Goal: Information Seeking & Learning: Learn about a topic

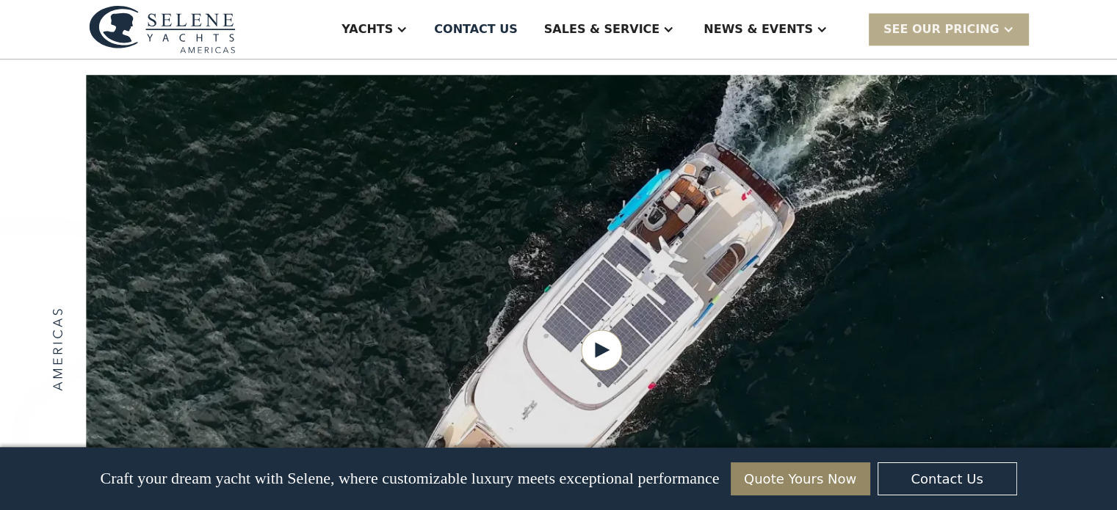
scroll to position [1836, 0]
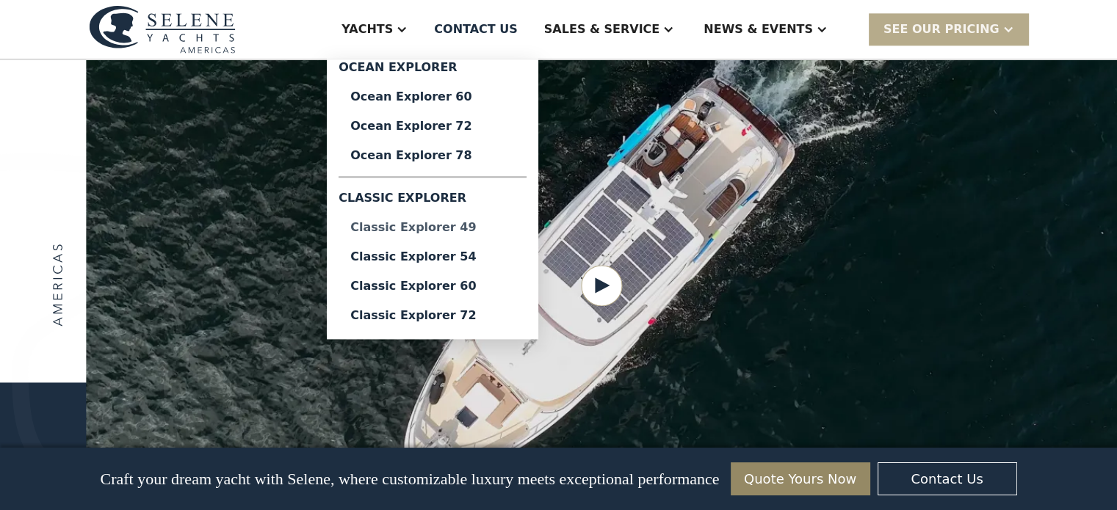
click at [490, 225] on div "Classic Explorer 49" at bounding box center [432, 228] width 164 height 12
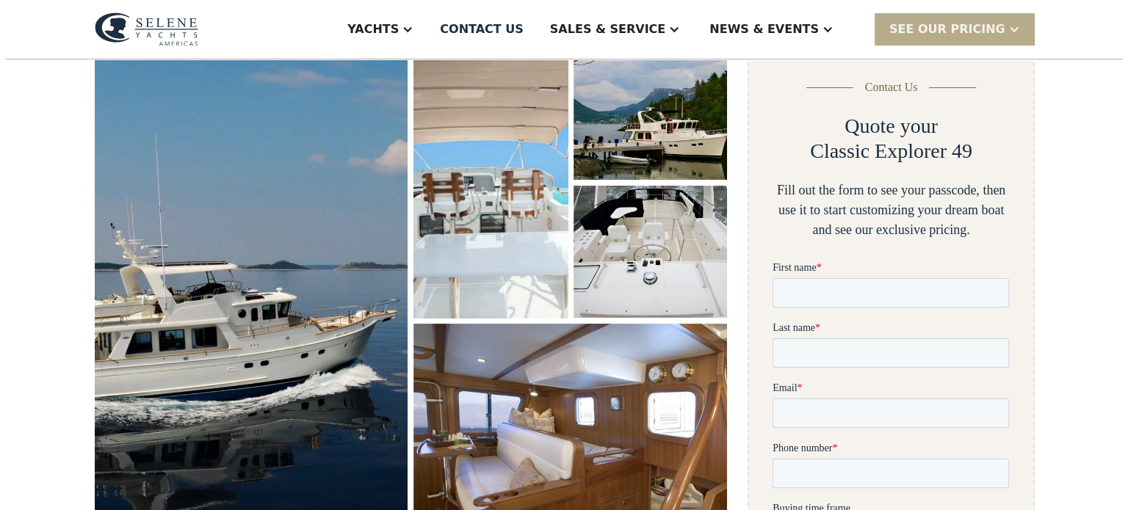
scroll to position [294, 0]
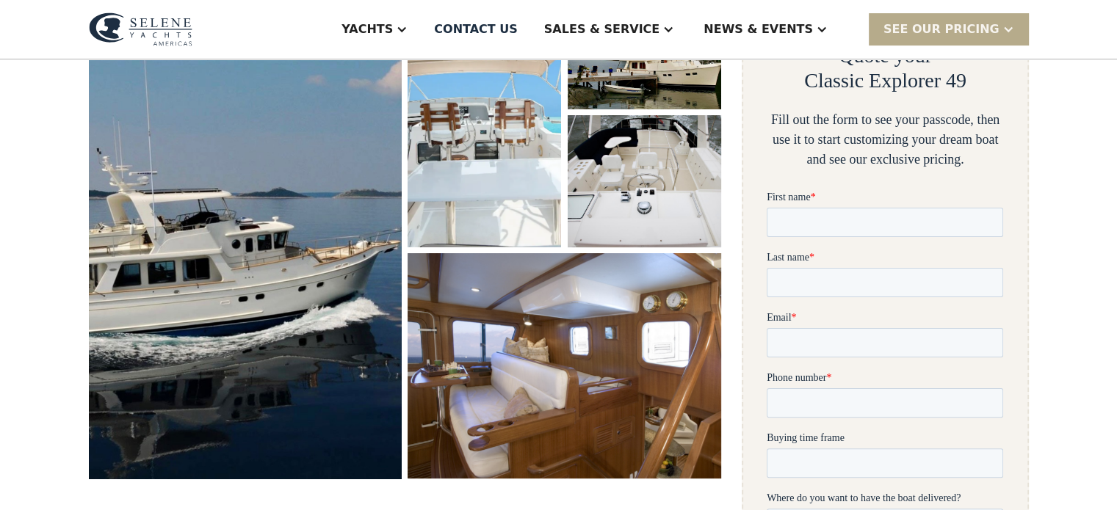
click at [293, 272] on img "open lightbox" at bounding box center [245, 229] width 333 height 532
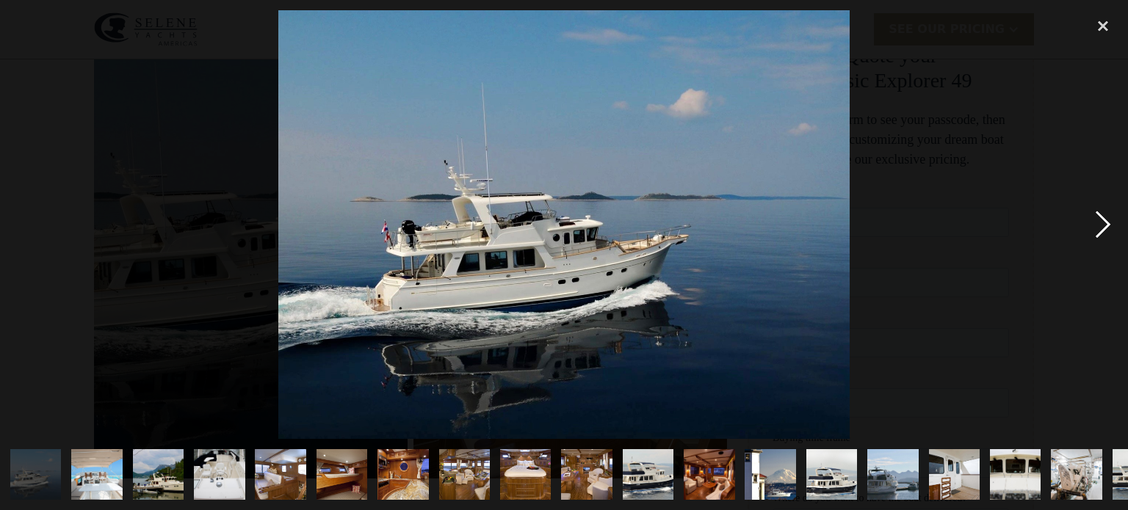
click at [1108, 226] on div "next image" at bounding box center [1103, 224] width 50 height 429
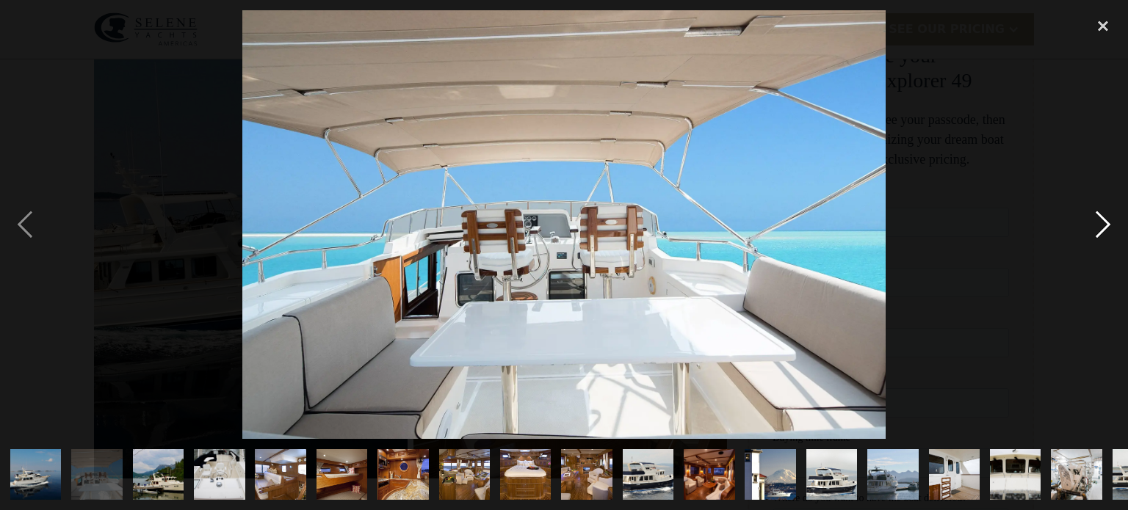
click at [1107, 227] on div "next image" at bounding box center [1103, 224] width 50 height 429
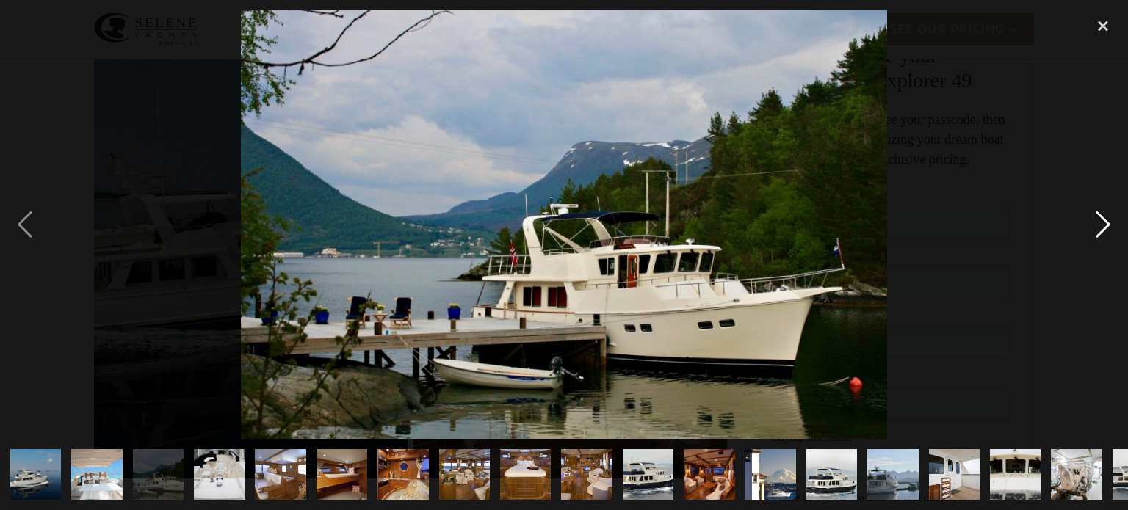
click at [1101, 228] on div "next image" at bounding box center [1103, 224] width 50 height 429
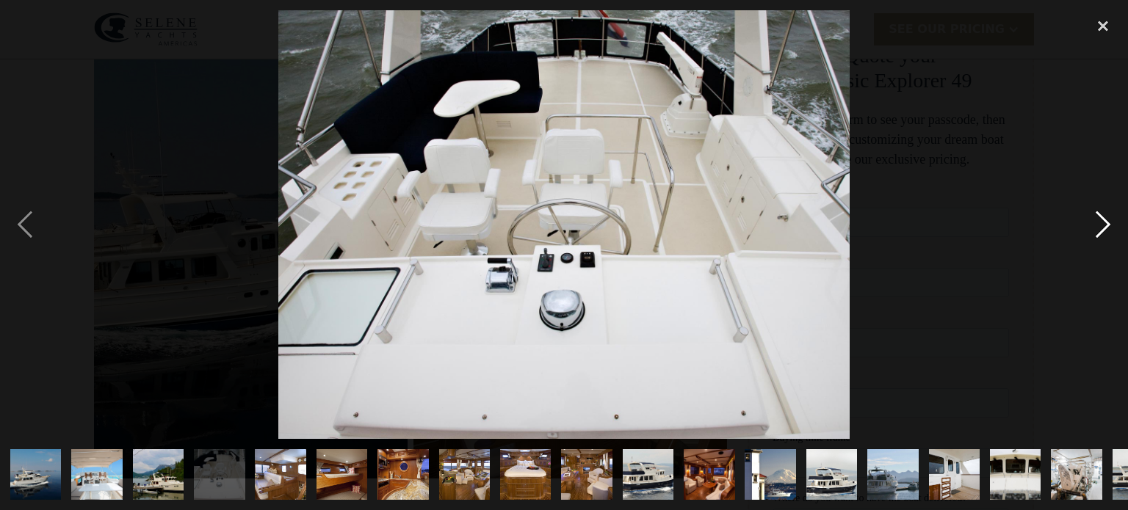
click at [1101, 228] on div "next image" at bounding box center [1103, 224] width 50 height 429
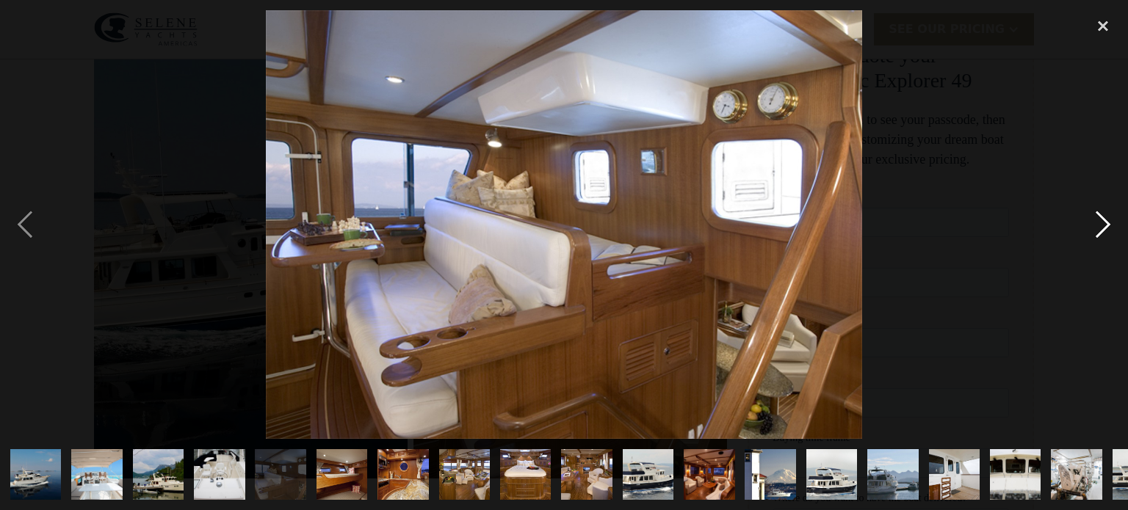
click at [1101, 228] on div "next image" at bounding box center [1103, 224] width 50 height 429
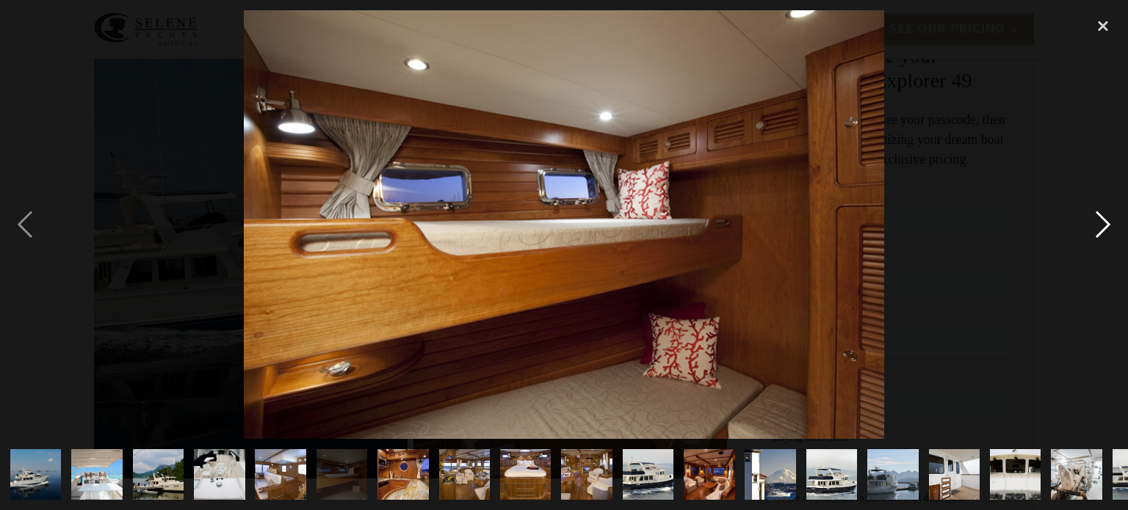
click at [1101, 228] on div "next image" at bounding box center [1103, 224] width 50 height 429
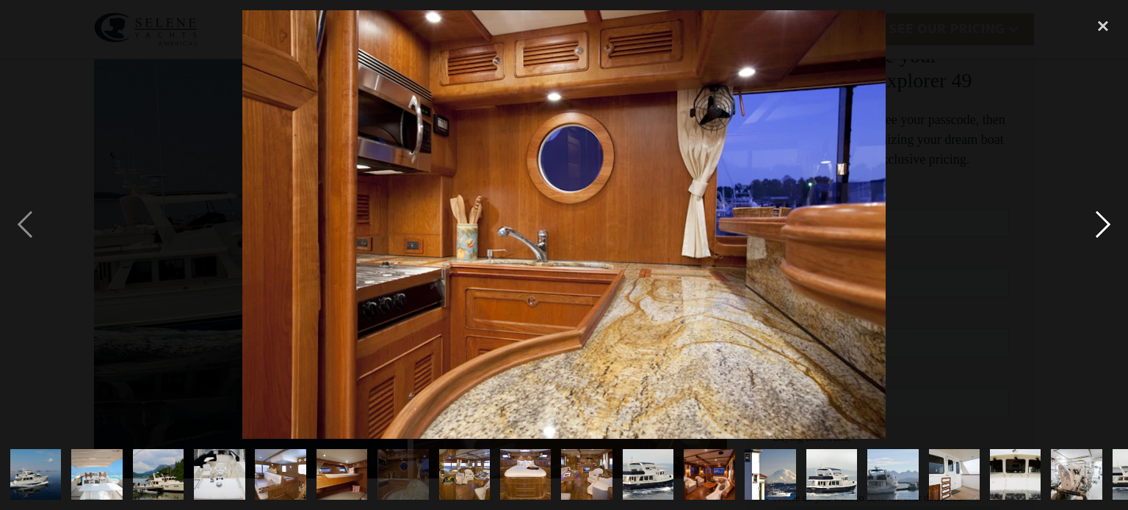
click at [1101, 228] on div "next image" at bounding box center [1103, 224] width 50 height 429
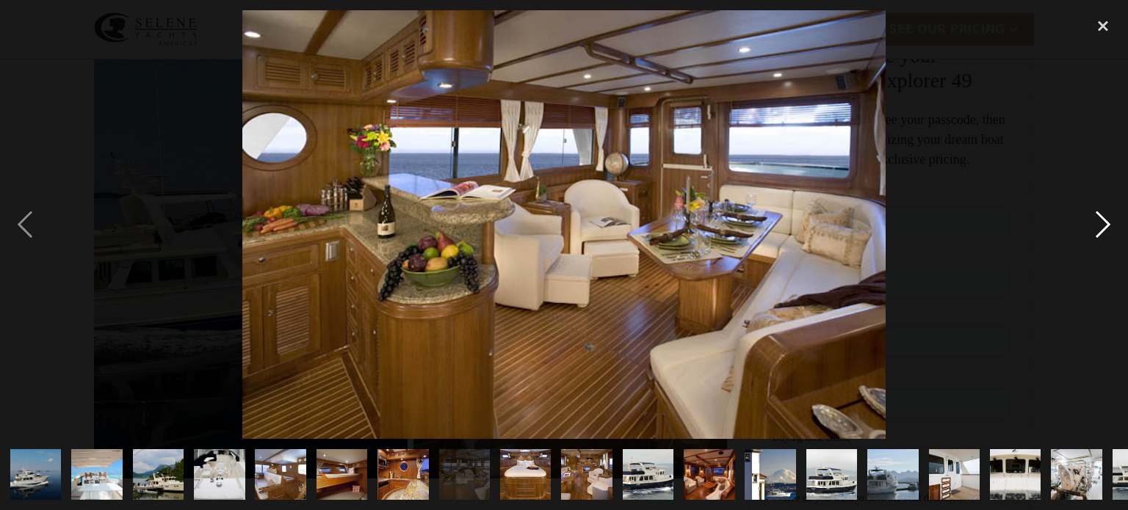
click at [1101, 228] on div "next image" at bounding box center [1103, 224] width 50 height 429
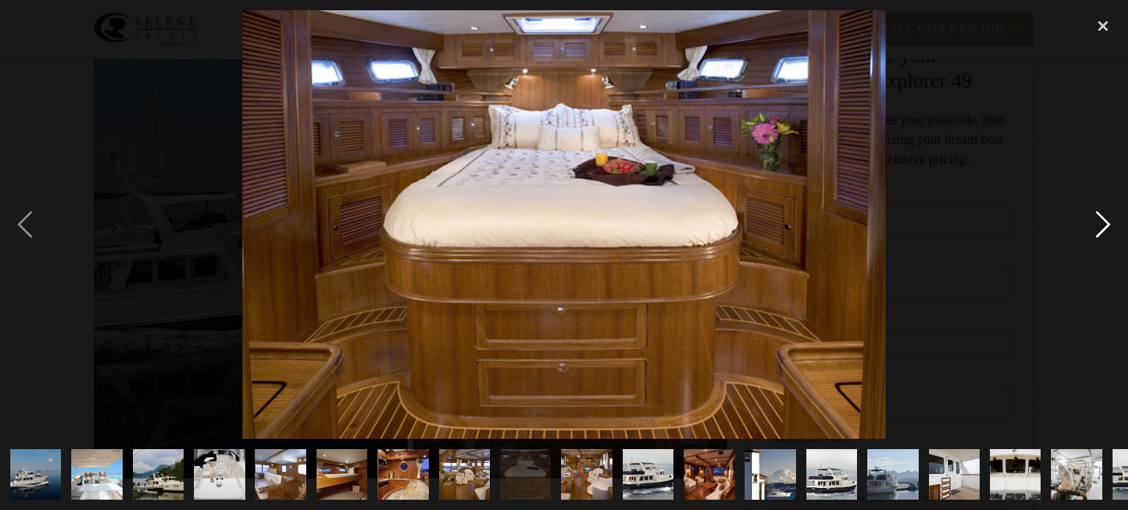
click at [1101, 228] on div "next image" at bounding box center [1103, 224] width 50 height 429
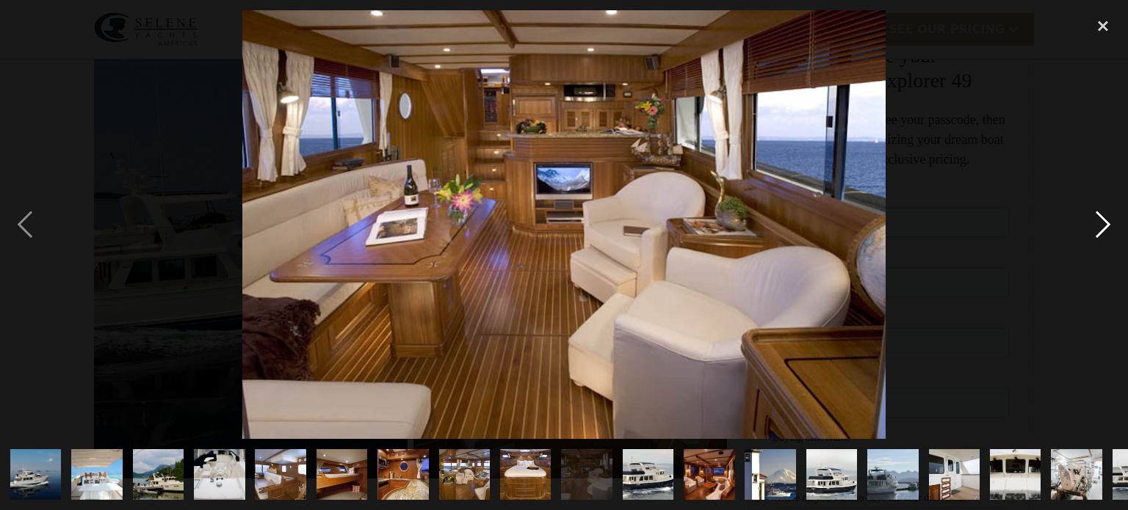
click at [1101, 228] on div "next image" at bounding box center [1103, 224] width 50 height 429
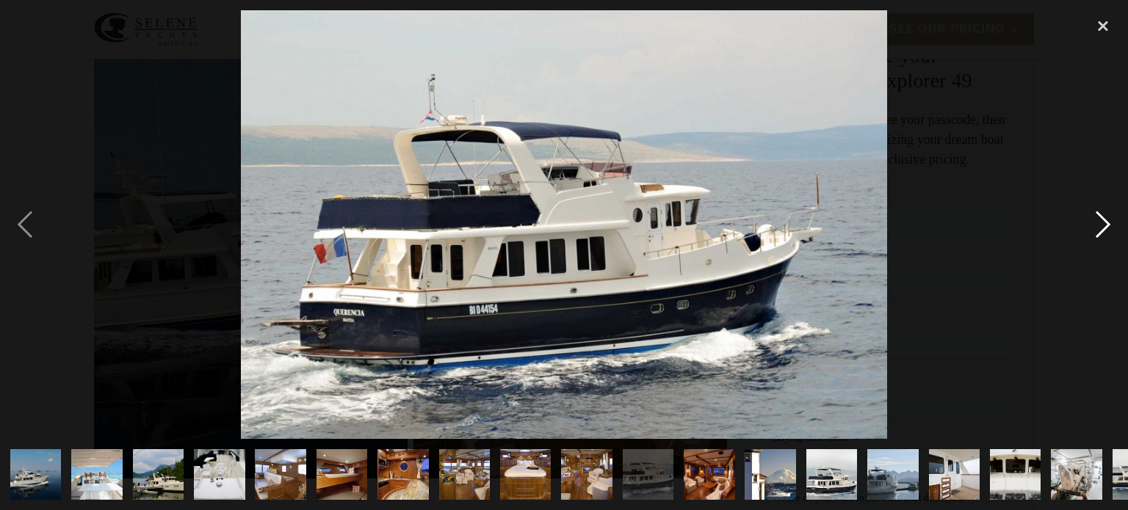
click at [1101, 228] on div "next image" at bounding box center [1103, 224] width 50 height 429
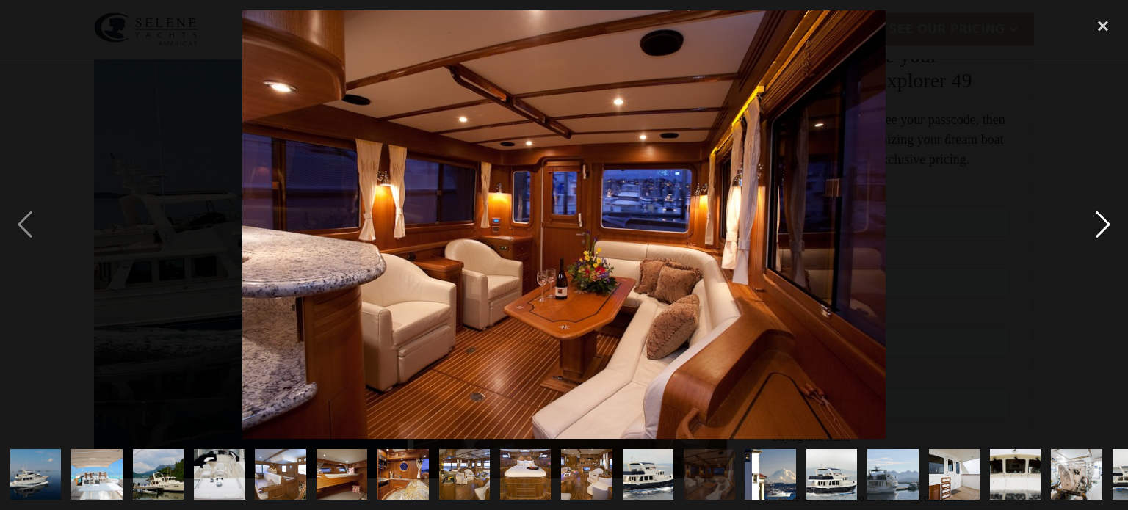
click at [1101, 228] on div "next image" at bounding box center [1103, 224] width 50 height 429
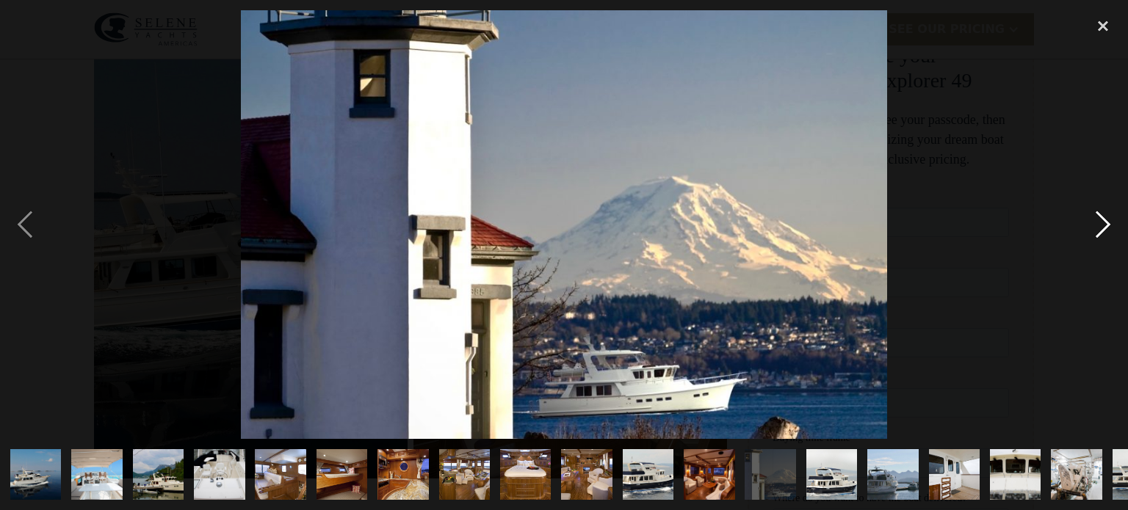
click at [1101, 228] on div "next image" at bounding box center [1103, 224] width 50 height 429
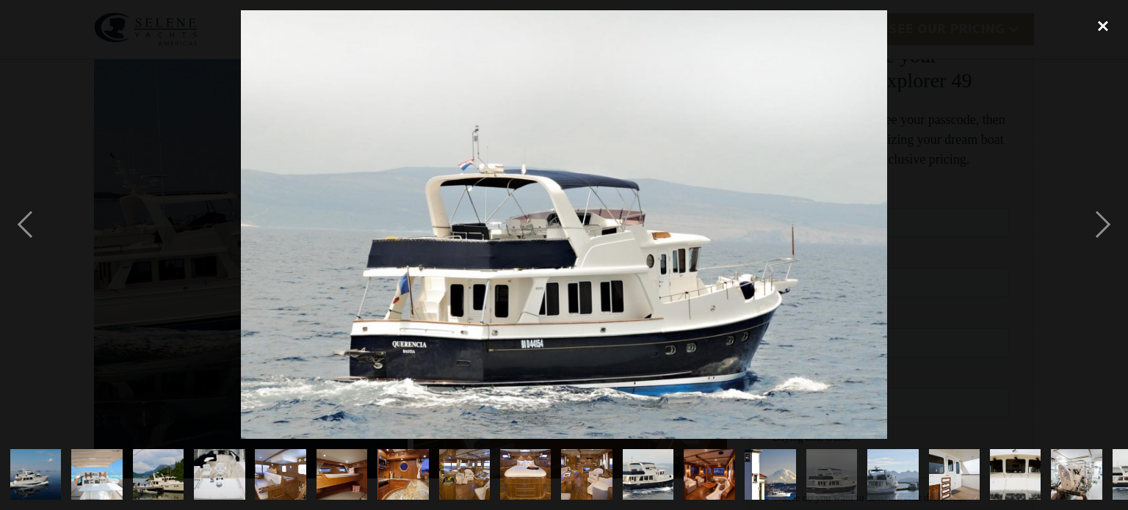
click at [1104, 26] on div "close lightbox" at bounding box center [1103, 26] width 50 height 32
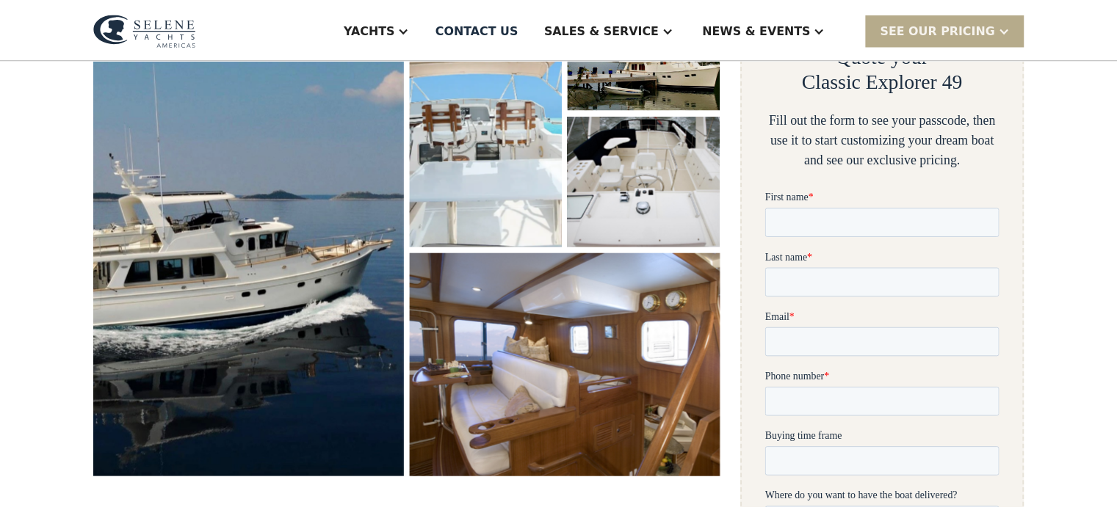
scroll to position [270, 0]
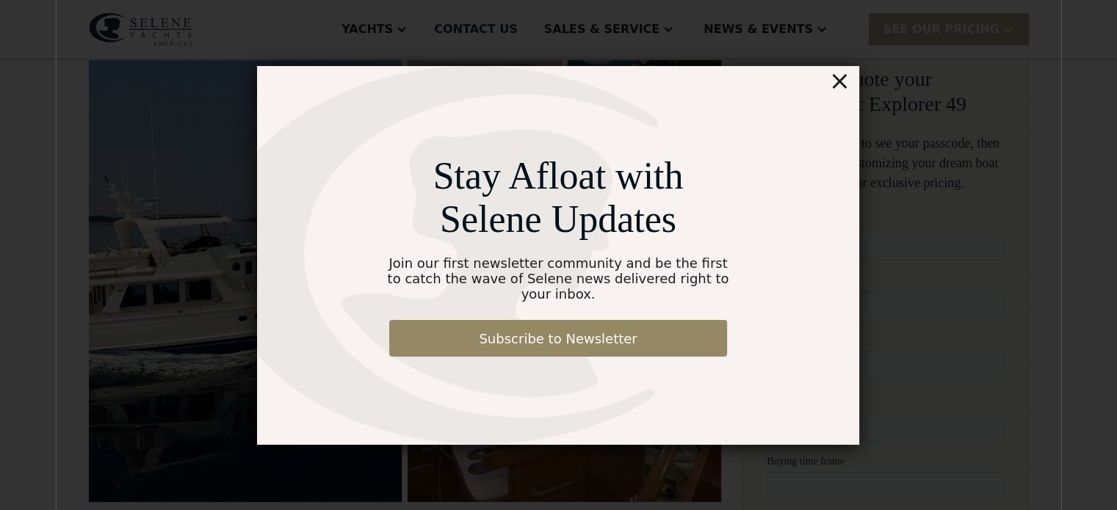
click at [846, 89] on div "×" at bounding box center [839, 80] width 21 height 29
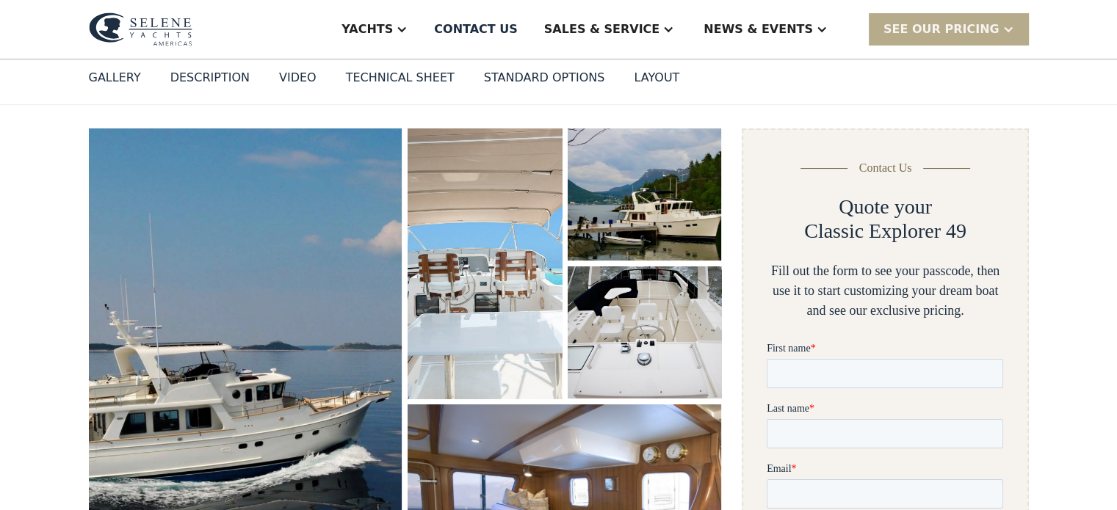
scroll to position [0, 0]
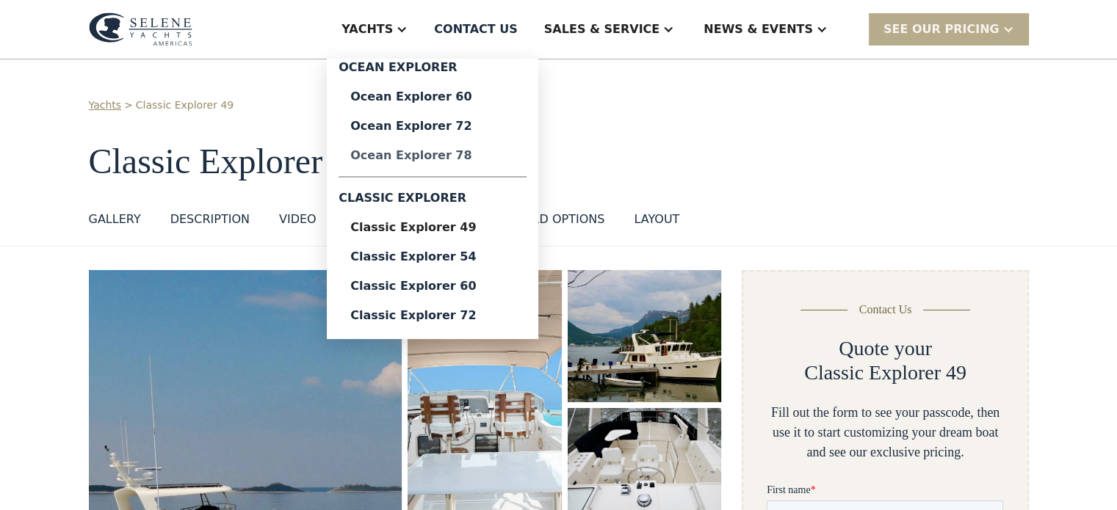
click at [485, 156] on div "Ocean Explorer 78" at bounding box center [432, 156] width 164 height 12
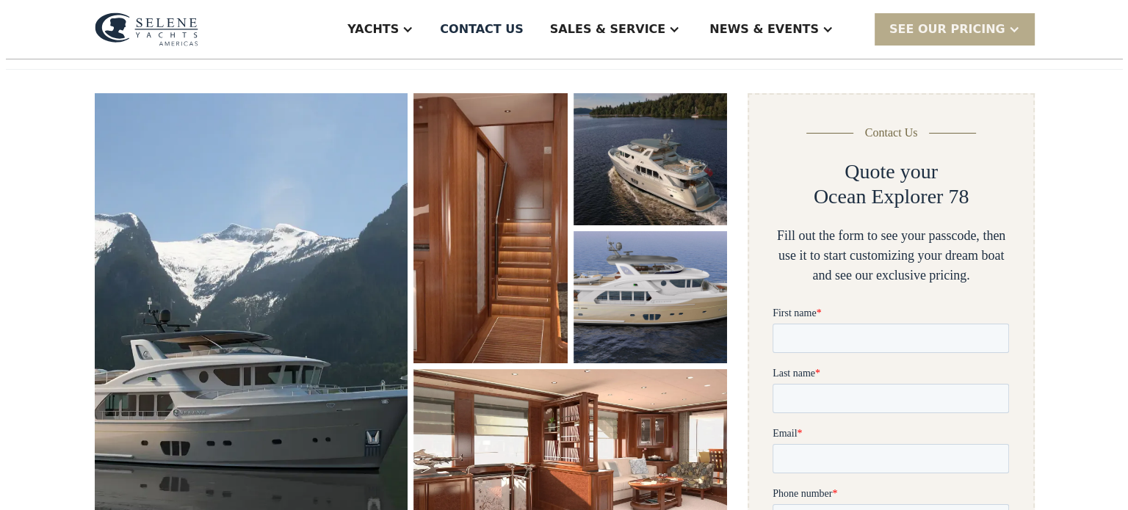
scroll to position [220, 0]
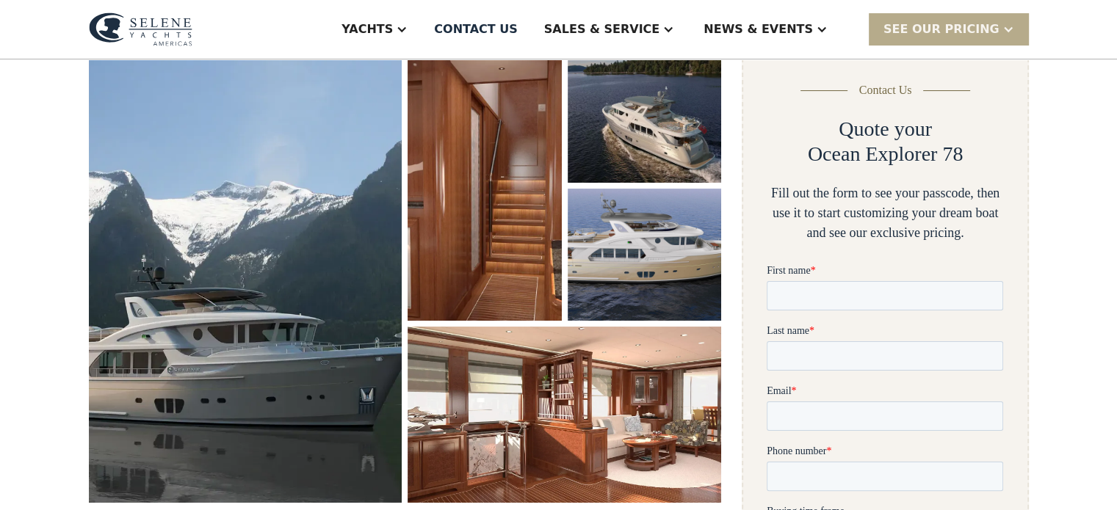
click at [282, 380] on img "open lightbox" at bounding box center [246, 277] width 314 height 452
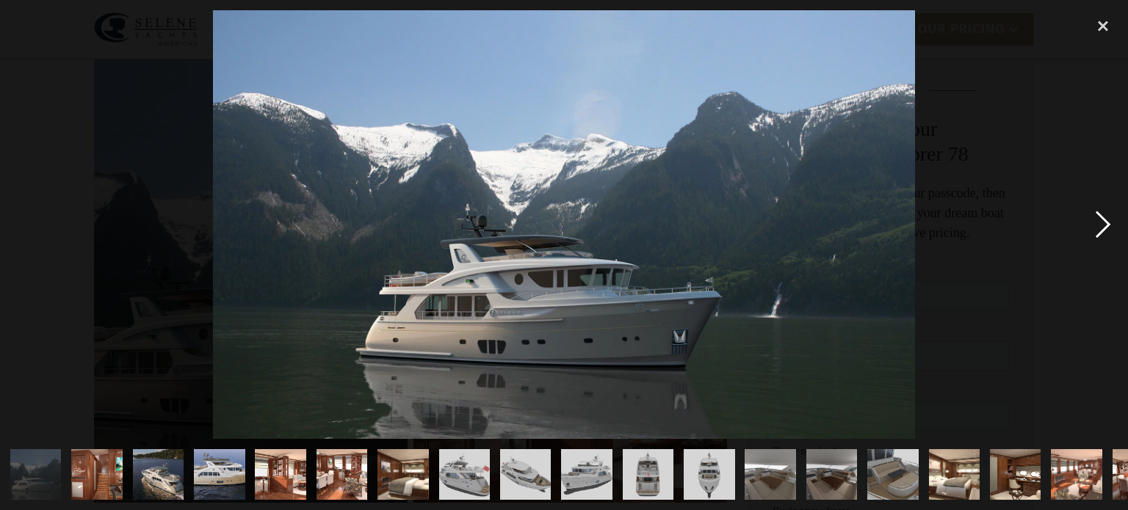
click at [1109, 224] on div "next image" at bounding box center [1103, 224] width 50 height 429
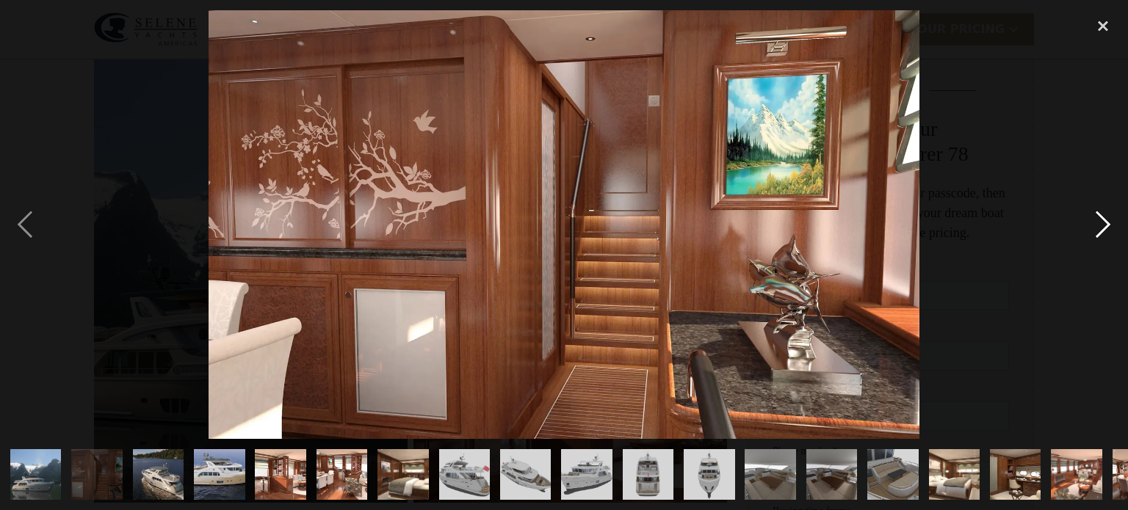
click at [1109, 224] on div "next image" at bounding box center [1103, 224] width 50 height 429
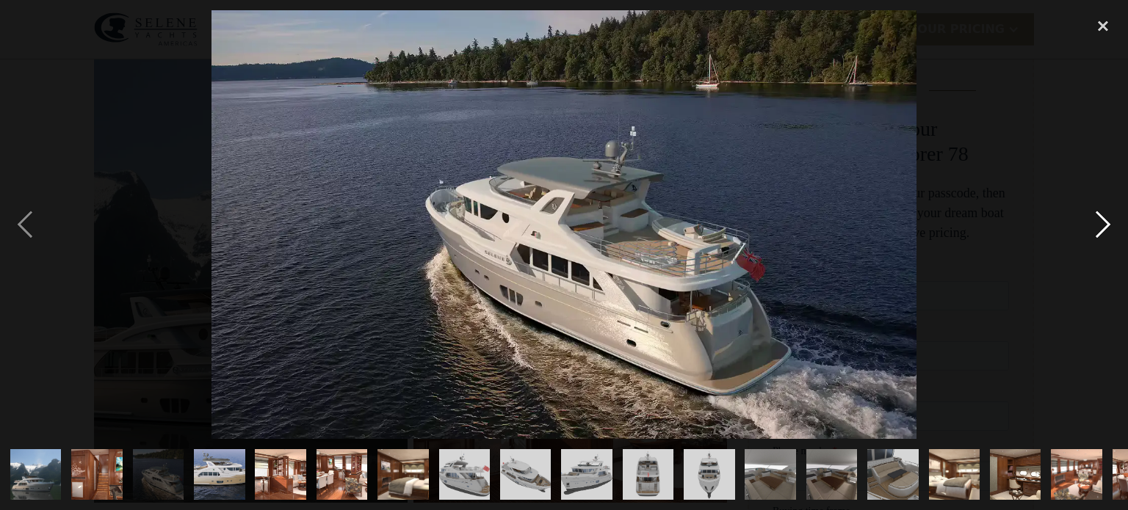
click at [1109, 224] on div "next image" at bounding box center [1103, 224] width 50 height 429
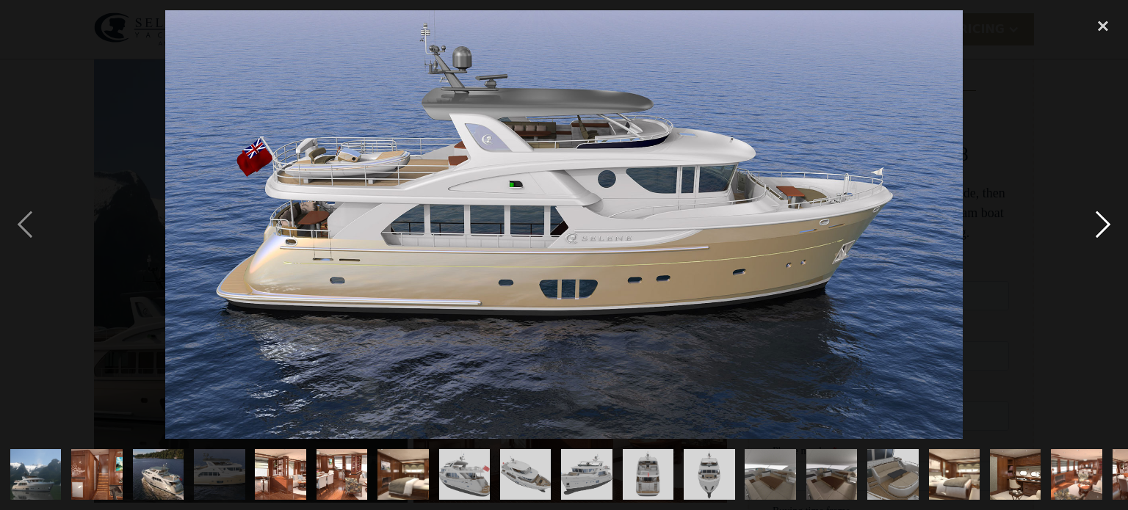
click at [1106, 224] on div "next image" at bounding box center [1103, 224] width 50 height 429
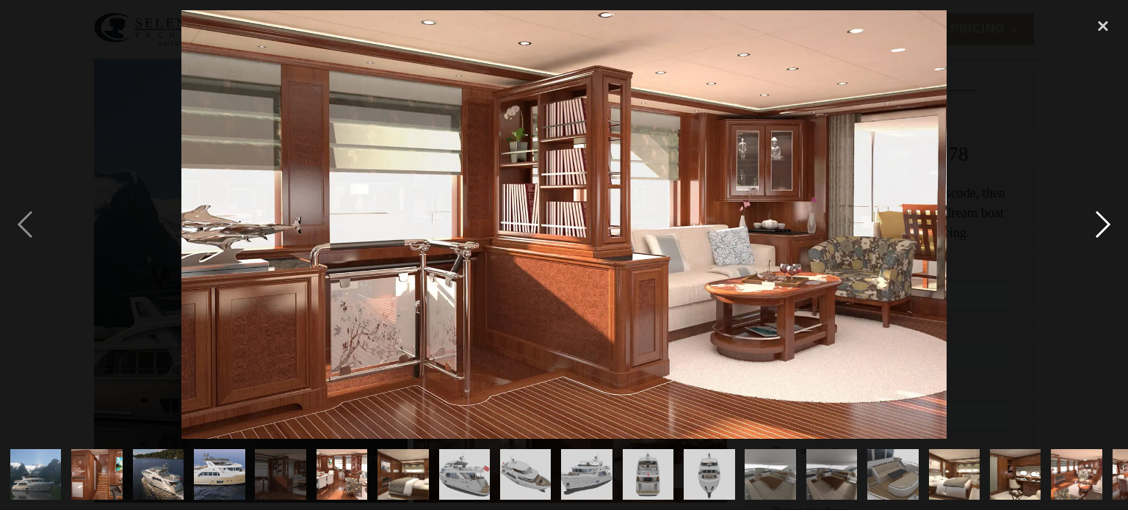
click at [1106, 224] on div "next image" at bounding box center [1103, 224] width 50 height 429
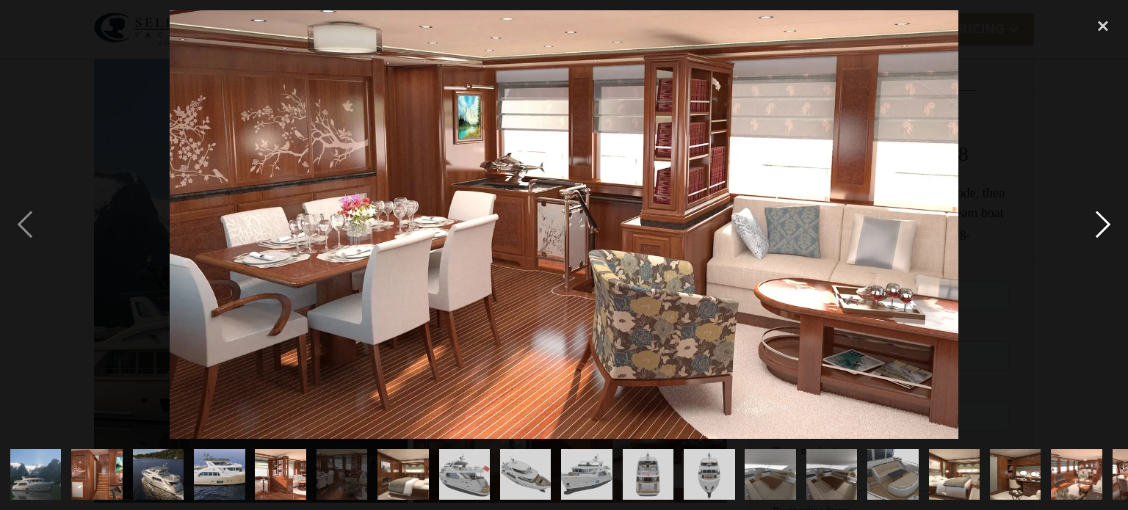
click at [1106, 224] on div "next image" at bounding box center [1103, 224] width 50 height 429
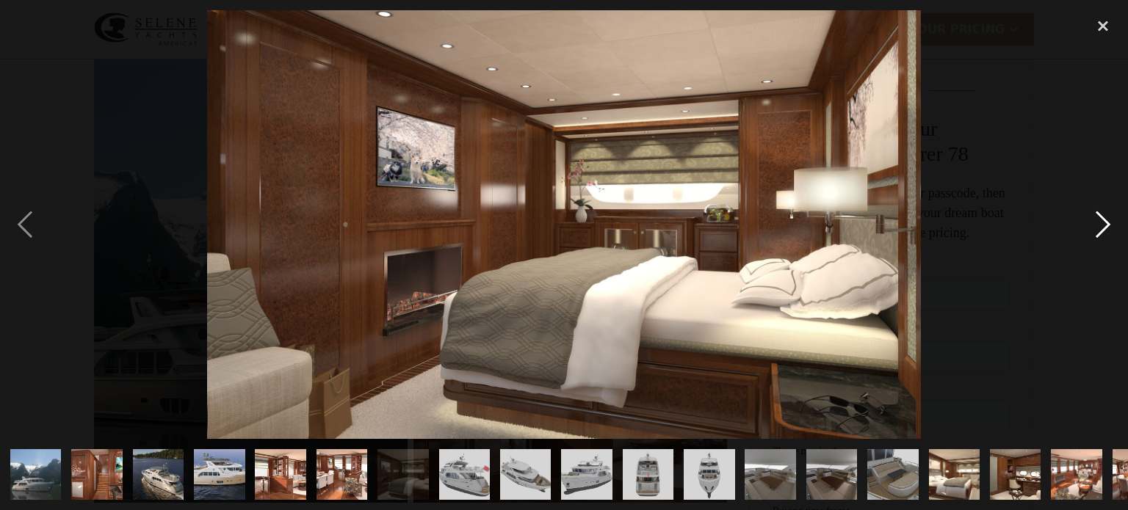
click at [1106, 224] on div "next image" at bounding box center [1103, 224] width 50 height 429
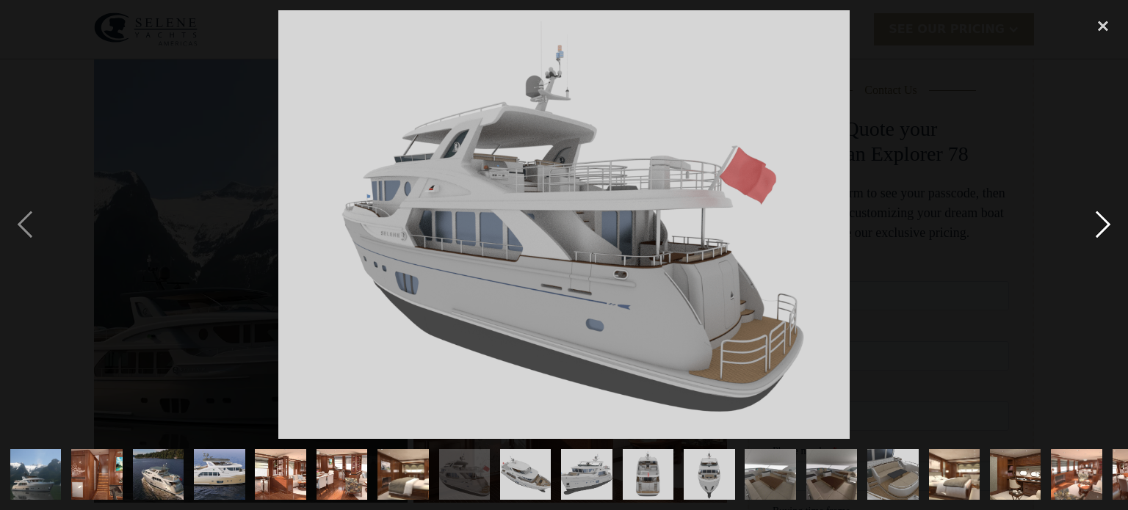
click at [1106, 224] on div "next image" at bounding box center [1103, 224] width 50 height 429
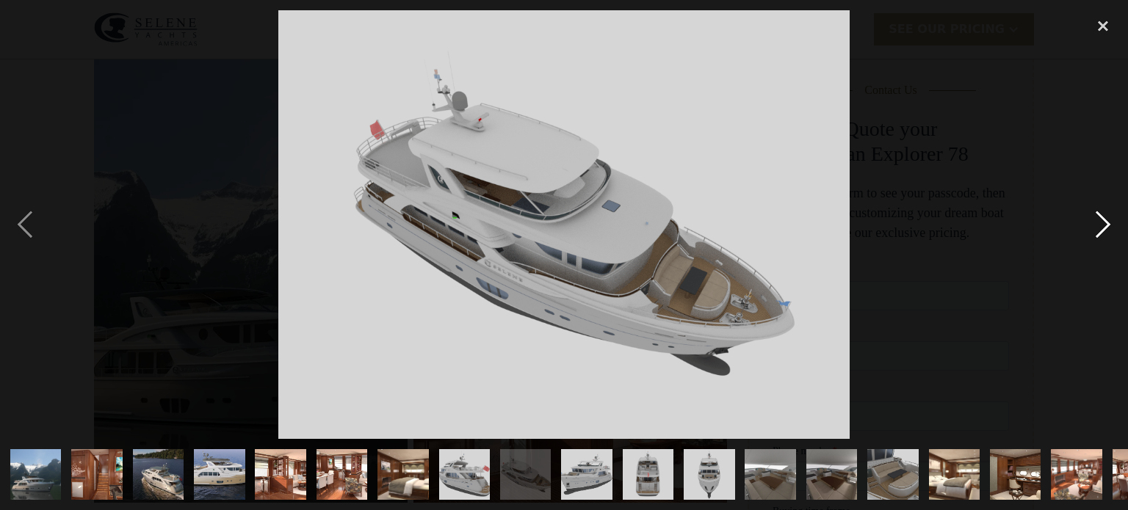
click at [1103, 225] on div "next image" at bounding box center [1103, 224] width 50 height 429
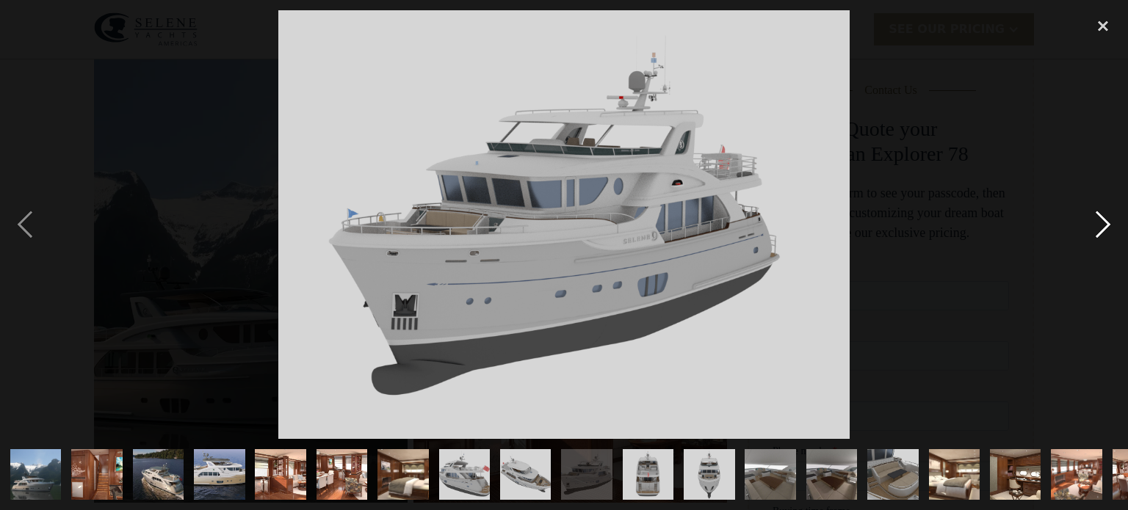
click at [1101, 225] on div "next image" at bounding box center [1103, 224] width 50 height 429
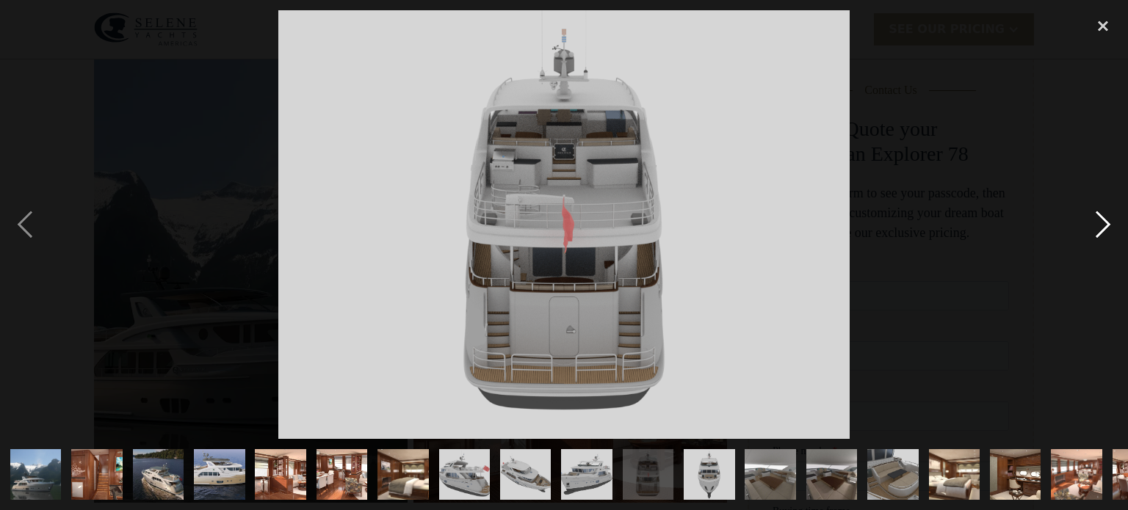
click at [1101, 225] on div "next image" at bounding box center [1103, 224] width 50 height 429
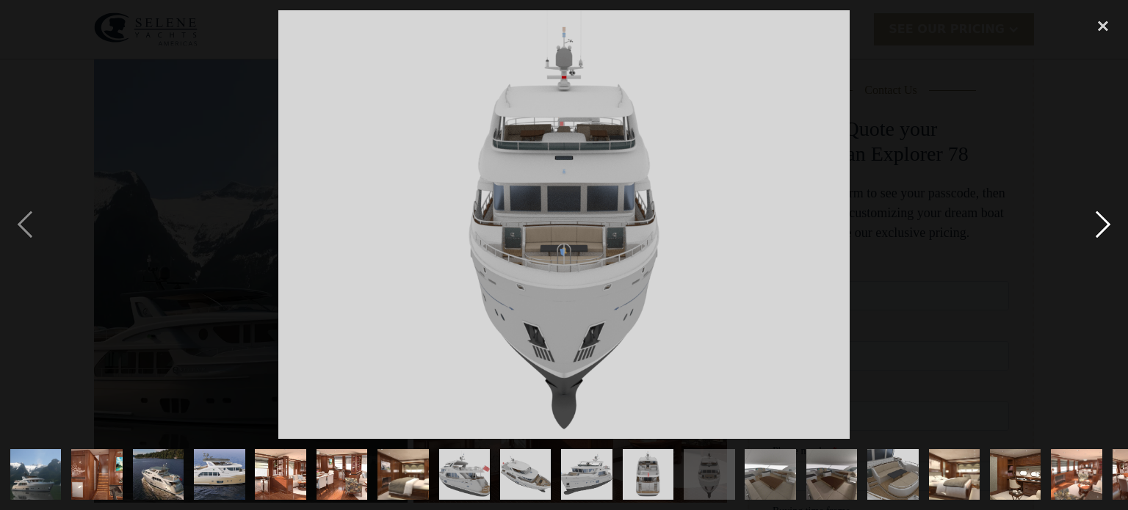
click at [1101, 225] on div "next image" at bounding box center [1103, 224] width 50 height 429
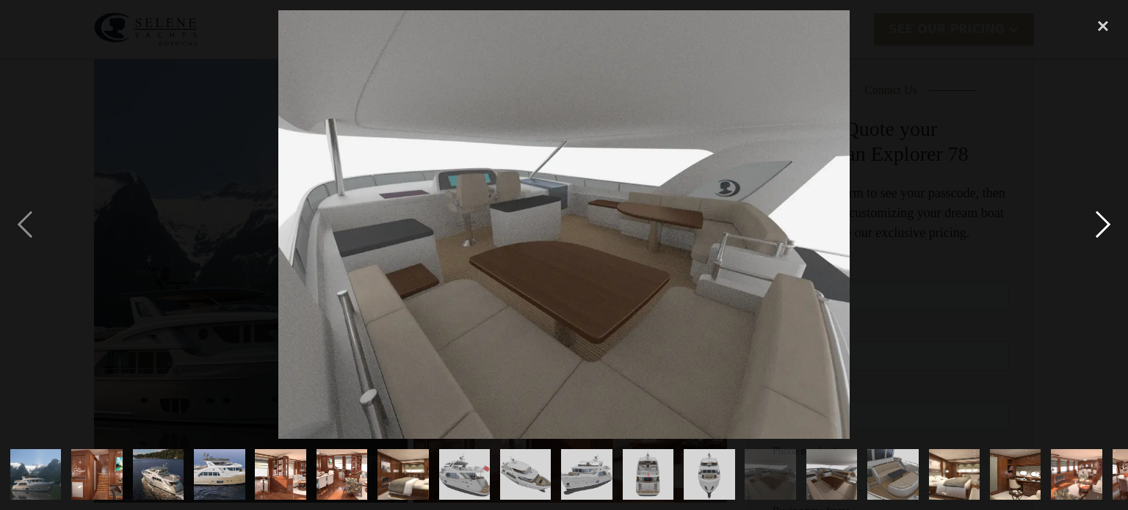
click at [1101, 225] on div "next image" at bounding box center [1103, 224] width 50 height 429
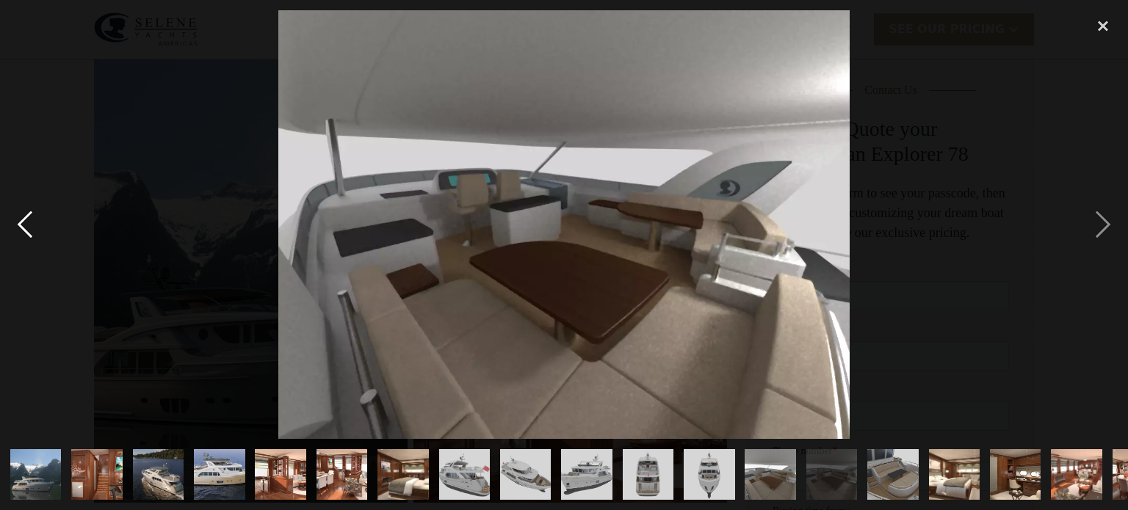
click at [29, 225] on div "previous image" at bounding box center [25, 224] width 50 height 429
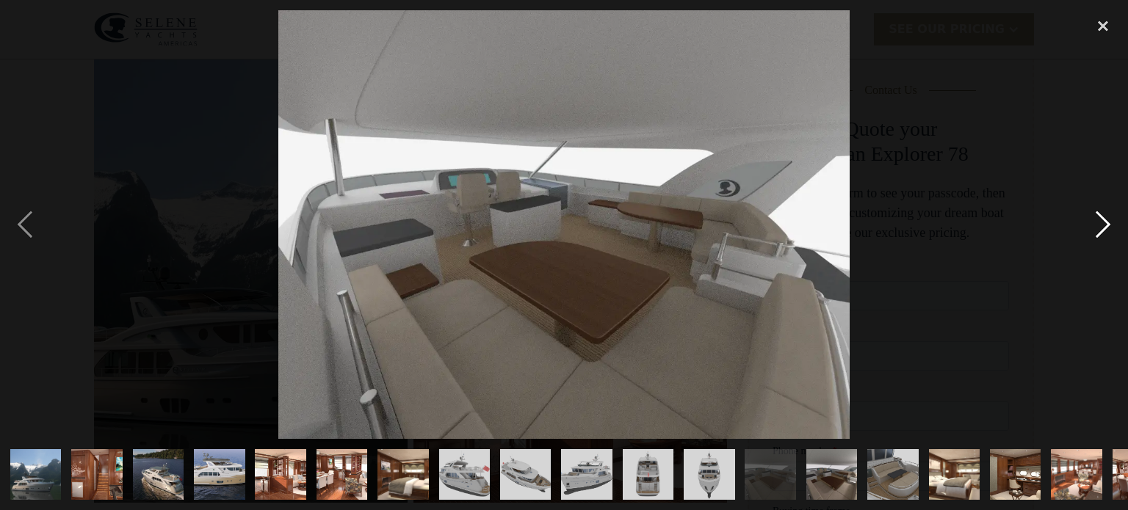
click at [1106, 225] on div "next image" at bounding box center [1103, 224] width 50 height 429
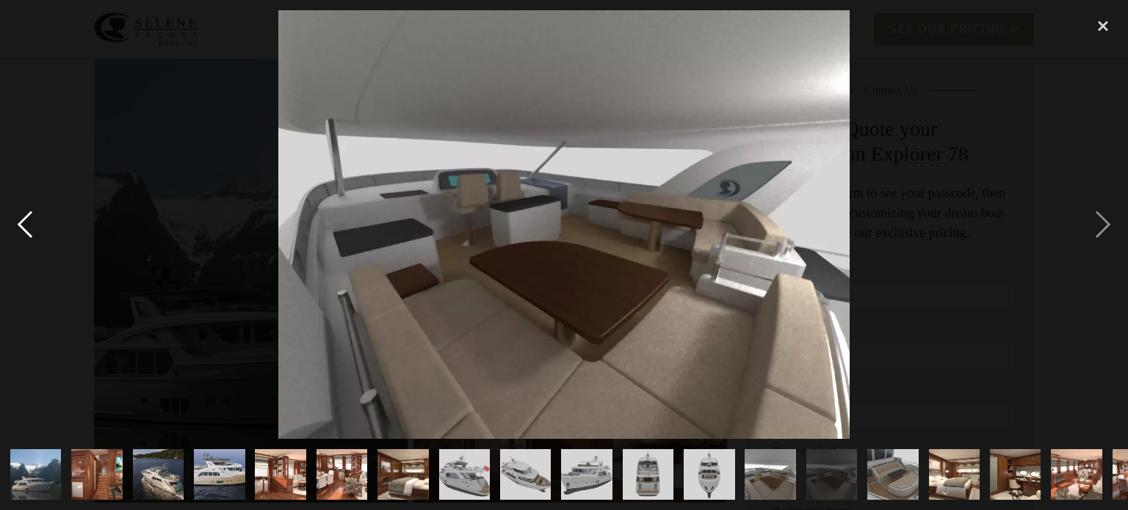
click at [23, 228] on div "previous image" at bounding box center [25, 224] width 50 height 429
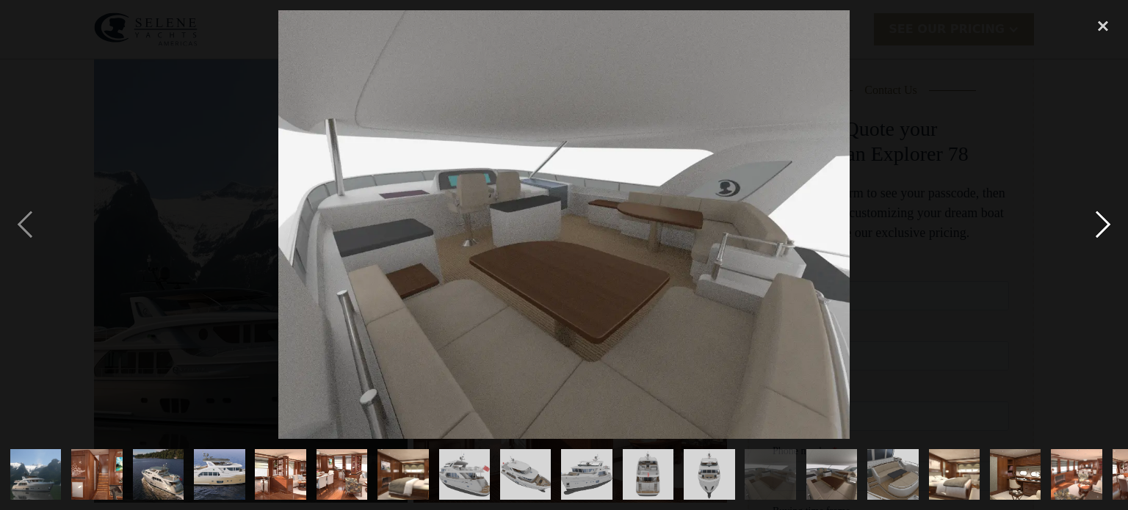
click at [1104, 224] on div "next image" at bounding box center [1103, 224] width 50 height 429
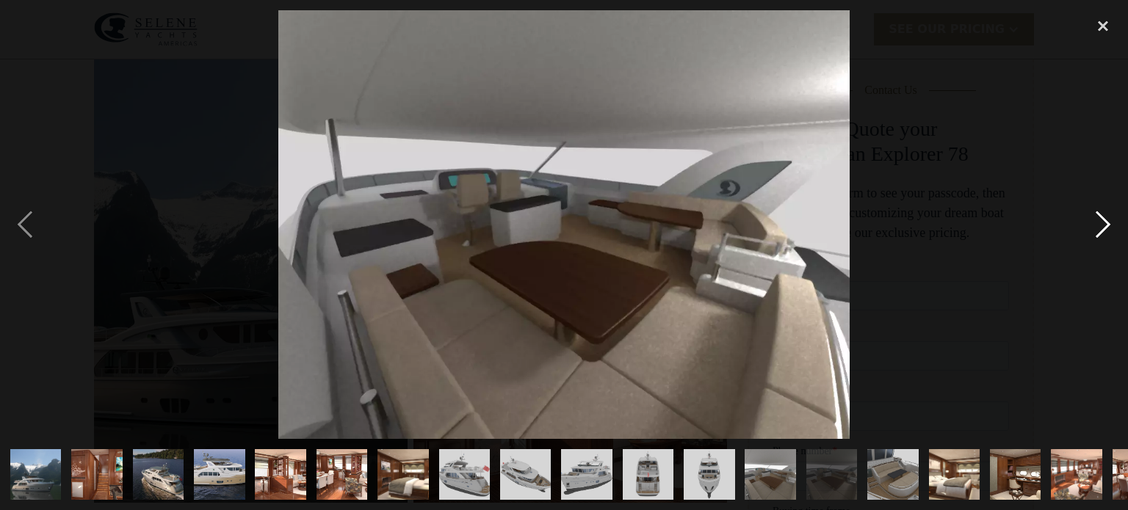
click at [1104, 224] on div "next image" at bounding box center [1103, 224] width 50 height 429
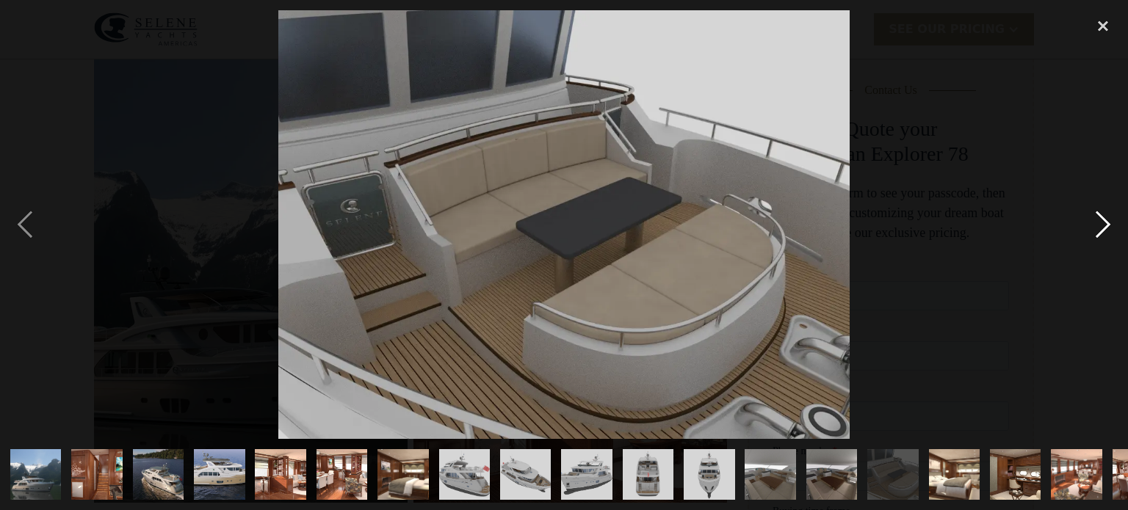
click at [1101, 226] on div "next image" at bounding box center [1103, 224] width 50 height 429
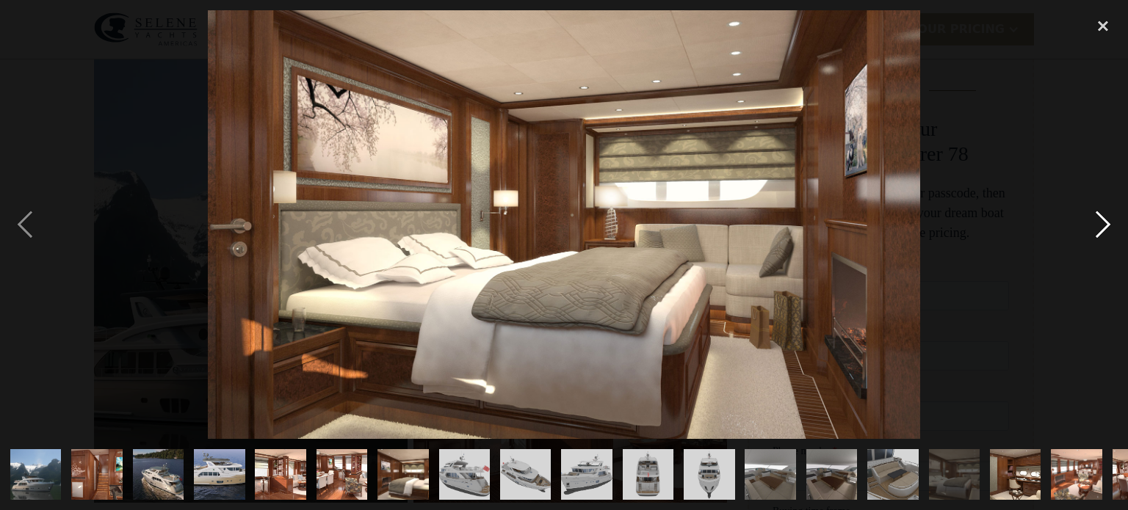
click at [1101, 226] on div "next image" at bounding box center [1103, 224] width 50 height 429
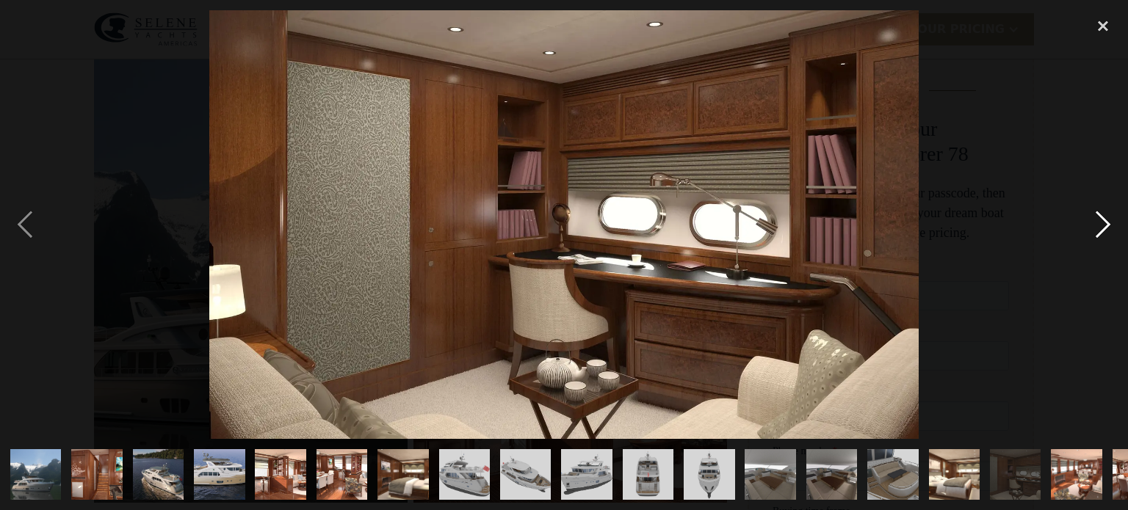
click at [1101, 226] on div "next image" at bounding box center [1103, 224] width 50 height 429
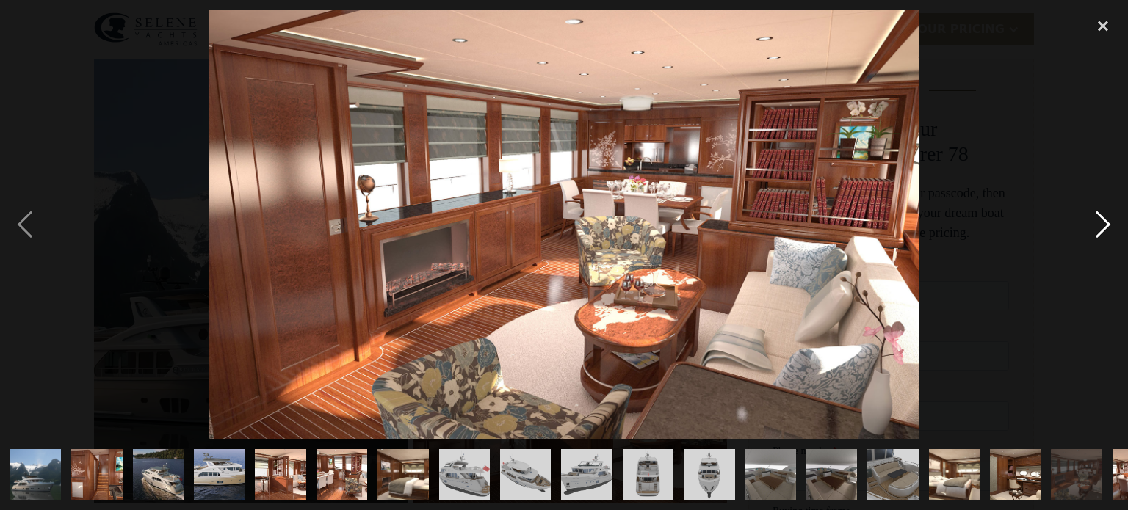
click at [1101, 226] on div "next image" at bounding box center [1103, 224] width 50 height 429
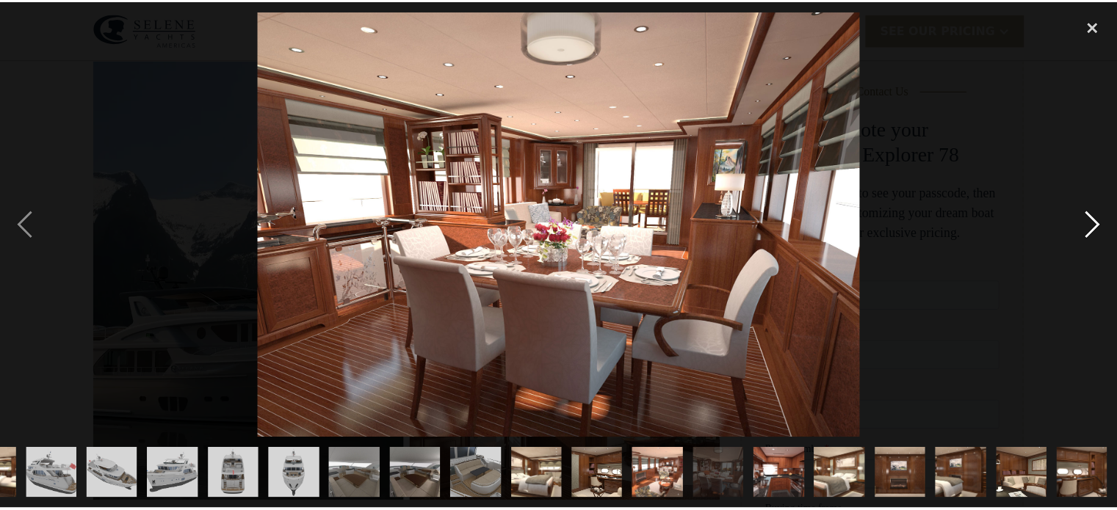
scroll to position [0, 413]
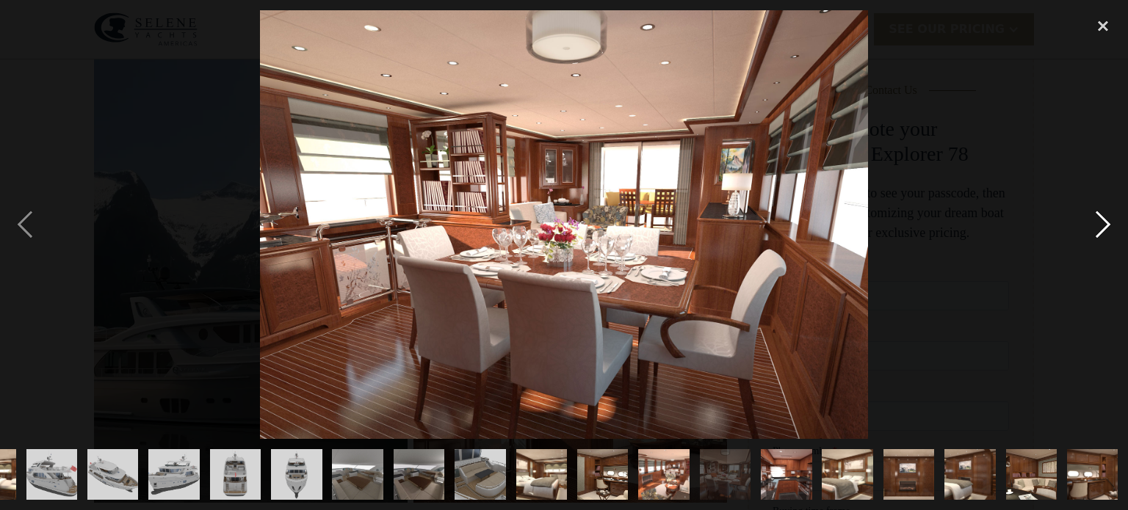
click at [1101, 226] on div "next image" at bounding box center [1103, 224] width 50 height 429
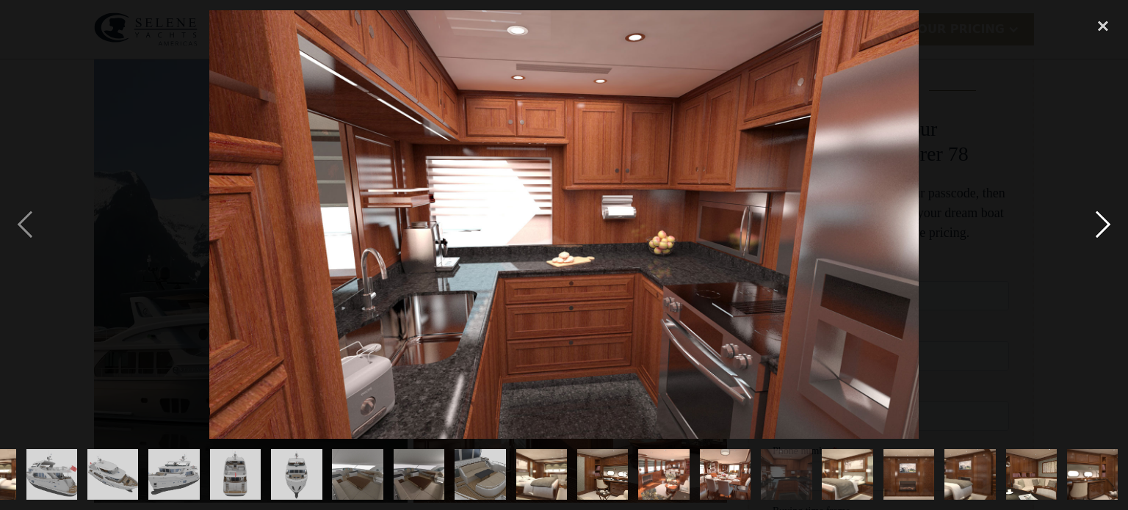
click at [1101, 226] on div "next image" at bounding box center [1103, 224] width 50 height 429
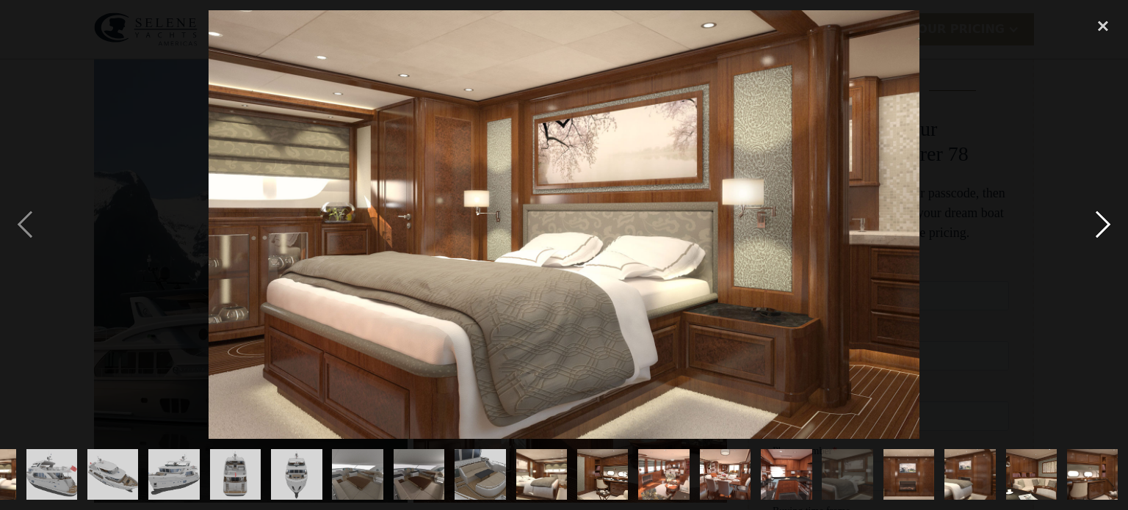
click at [1101, 226] on div "next image" at bounding box center [1103, 224] width 50 height 429
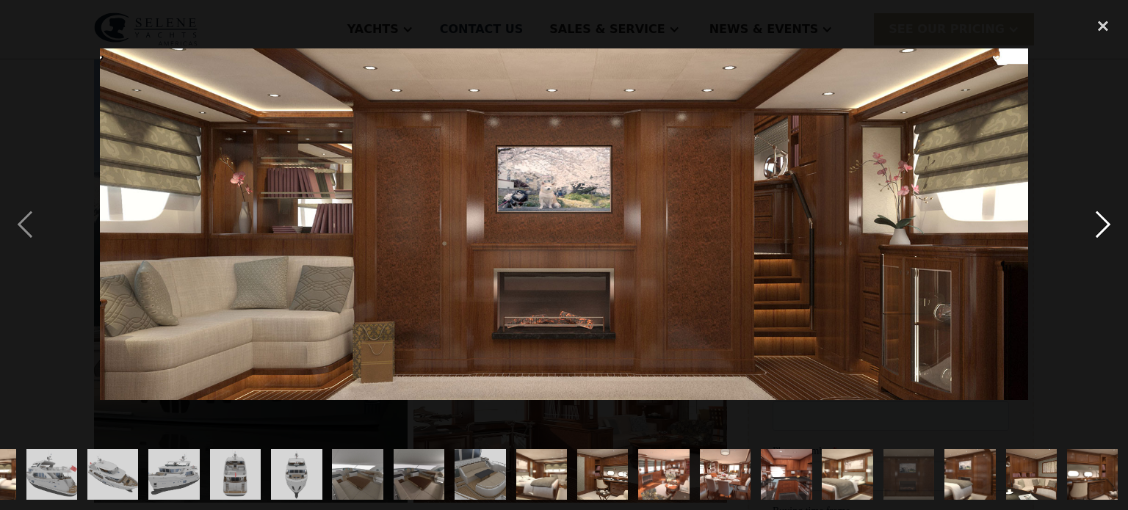
click at [1101, 226] on div "next image" at bounding box center [1103, 224] width 50 height 429
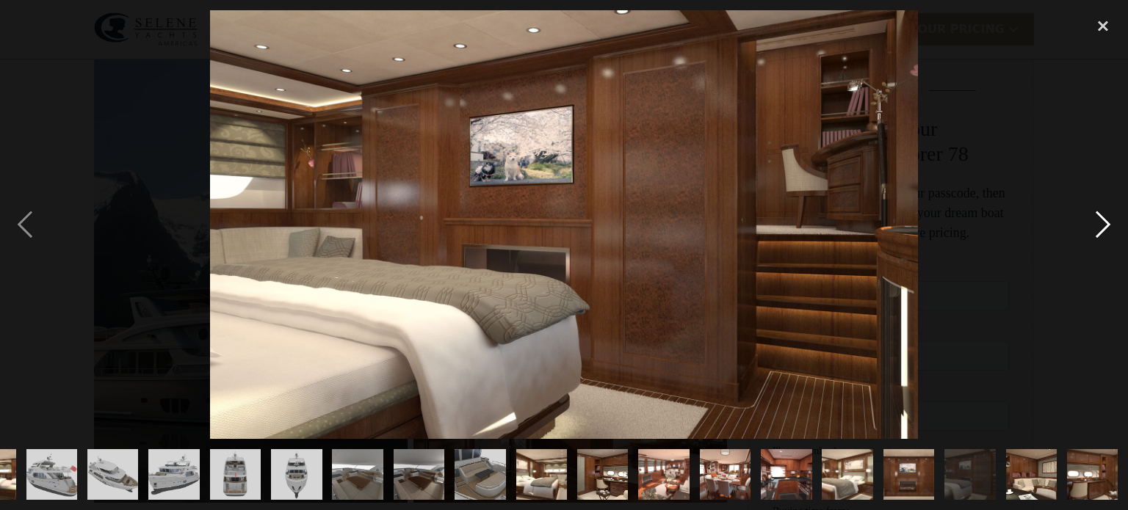
click at [1102, 226] on div "next image" at bounding box center [1103, 224] width 50 height 429
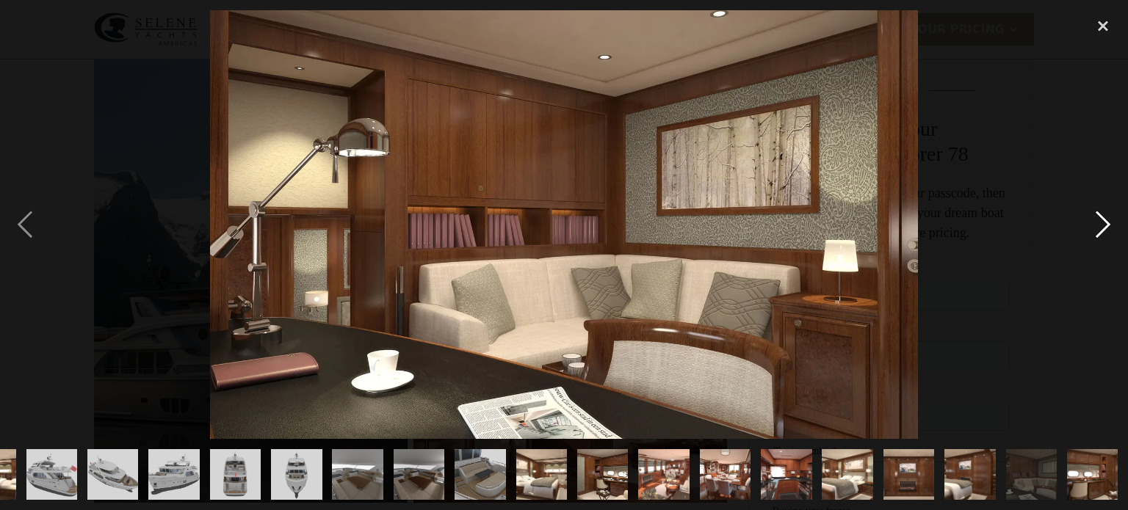
click at [1102, 226] on div "next image" at bounding box center [1103, 224] width 50 height 429
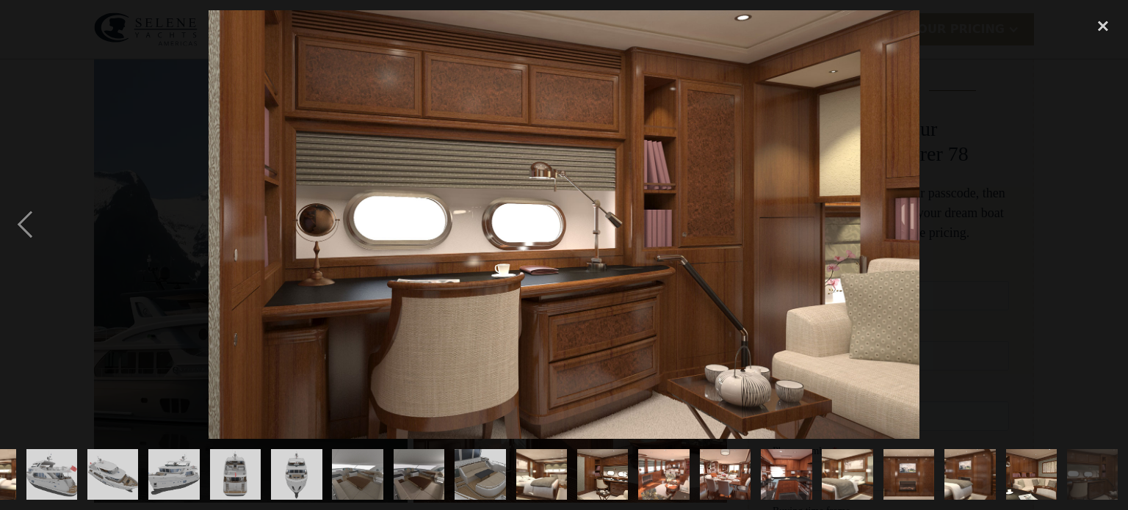
click at [1102, 226] on div "next image" at bounding box center [1103, 224] width 50 height 429
click at [1098, 26] on div "close lightbox" at bounding box center [1103, 26] width 50 height 32
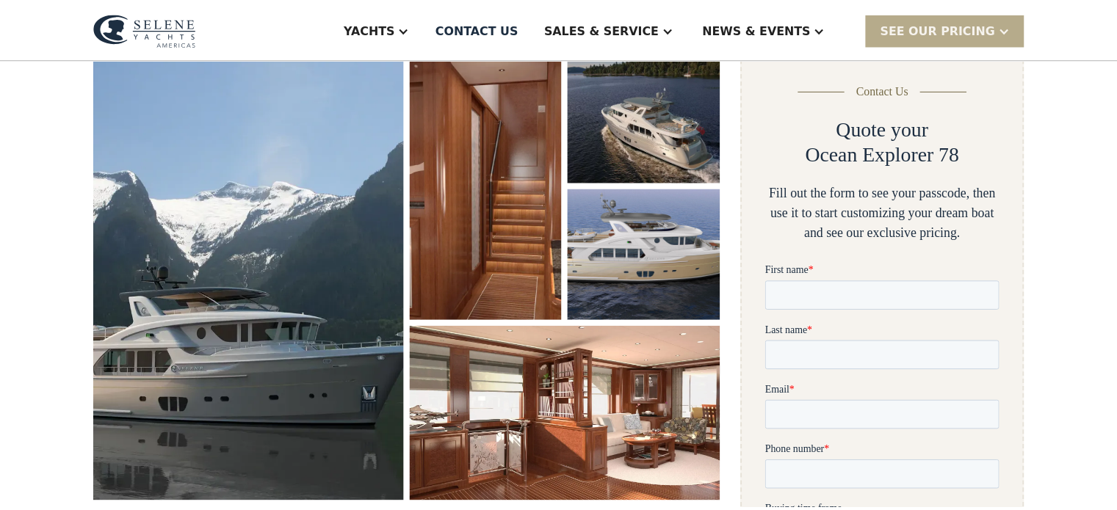
scroll to position [0, 0]
